Goal: Information Seeking & Learning: Learn about a topic

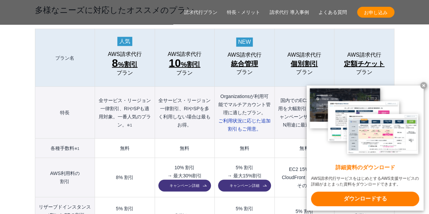
scroll to position [813, 0]
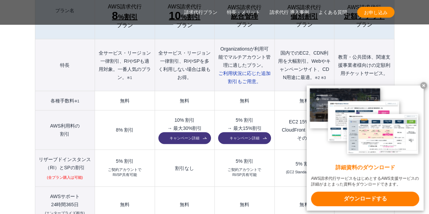
click at [423, 82] on x-t at bounding box center [423, 85] width 7 height 7
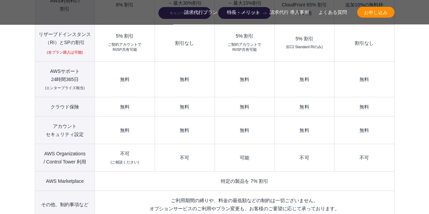
scroll to position [982, 0]
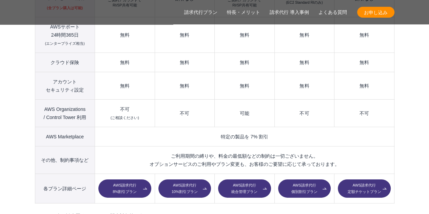
click at [175, 179] on link "AWS請求代行 10%割引プラン" at bounding box center [184, 188] width 53 height 18
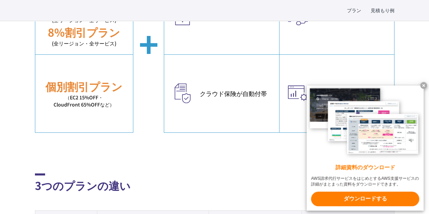
scroll to position [373, 0]
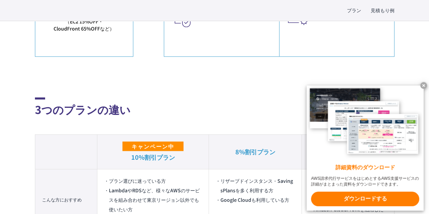
click at [423, 84] on x-t at bounding box center [423, 85] width 7 height 7
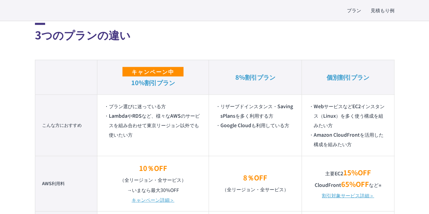
scroll to position [508, 0]
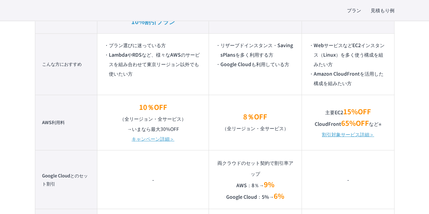
click at [133, 137] on link "キャンペーン詳細＞" at bounding box center [152, 137] width 43 height 9
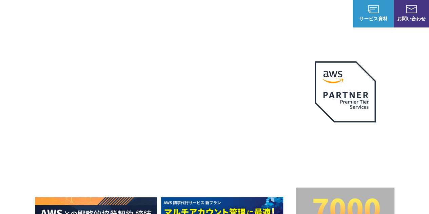
click at [80, 59] on link "AWS請求代行サービス" at bounding box center [64, 57] width 48 height 7
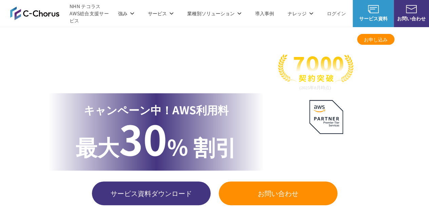
click at [327, 40] on link "よくある質問" at bounding box center [332, 39] width 28 height 7
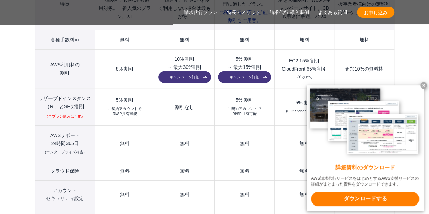
scroll to position [4615, 0]
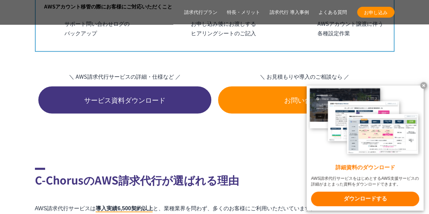
click at [424, 85] on x-t at bounding box center [423, 85] width 7 height 7
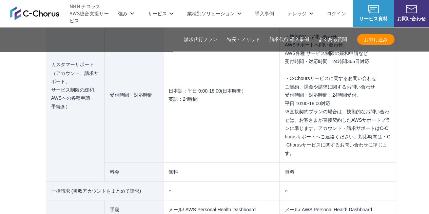
scroll to position [5699, 0]
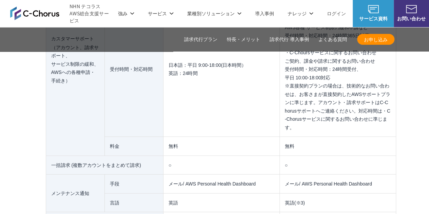
scroll to position [5733, 0]
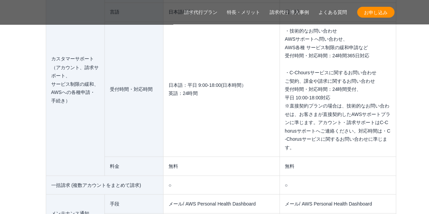
scroll to position [5733, 0]
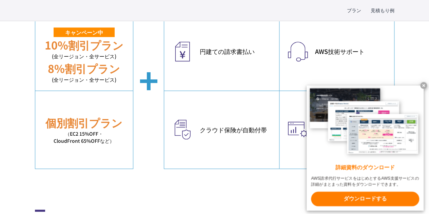
scroll to position [271, 0]
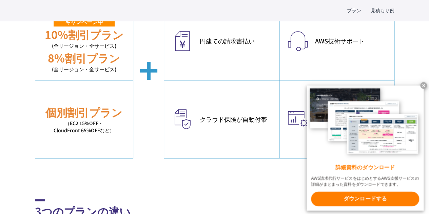
click at [424, 83] on x-t at bounding box center [423, 85] width 7 height 7
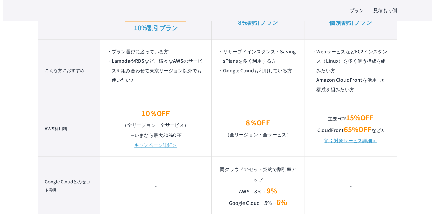
scroll to position [508, 0]
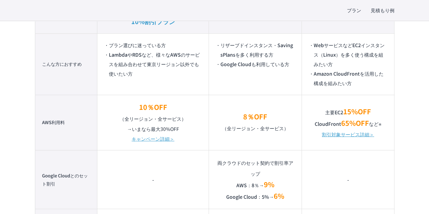
click at [337, 131] on link "割引対象サービス詳細＞" at bounding box center [347, 133] width 52 height 9
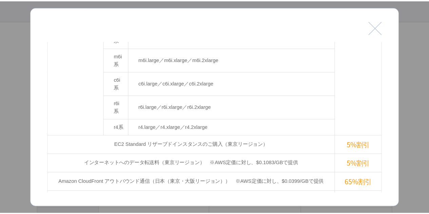
scroll to position [281, 0]
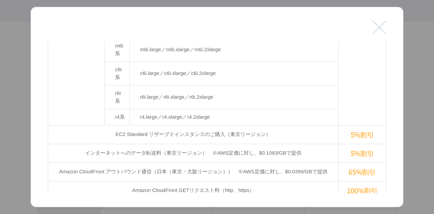
click at [375, 28] on button "閉じる" at bounding box center [379, 28] width 14 height 14
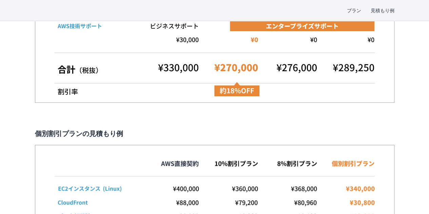
scroll to position [1558, 0]
